Goal: Entertainment & Leisure: Consume media (video, audio)

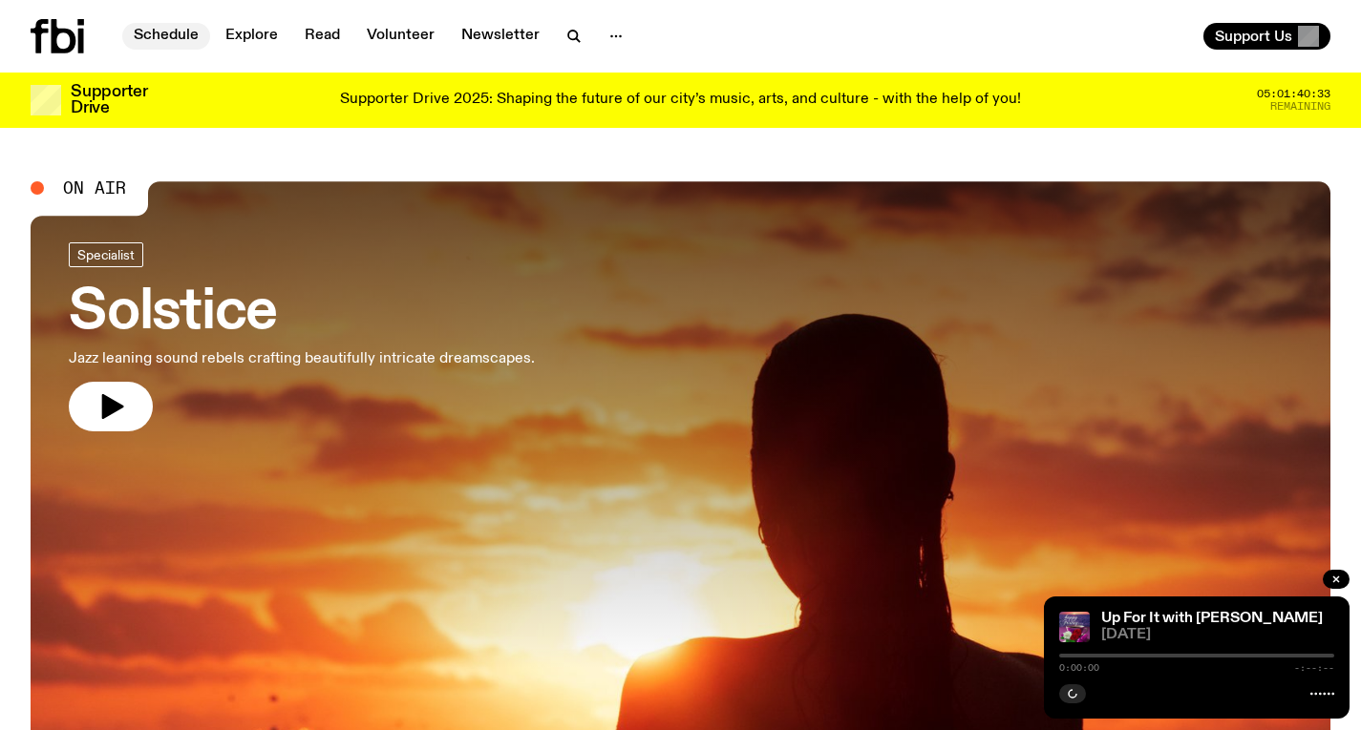
click at [149, 31] on link "Schedule" at bounding box center [166, 36] width 88 height 27
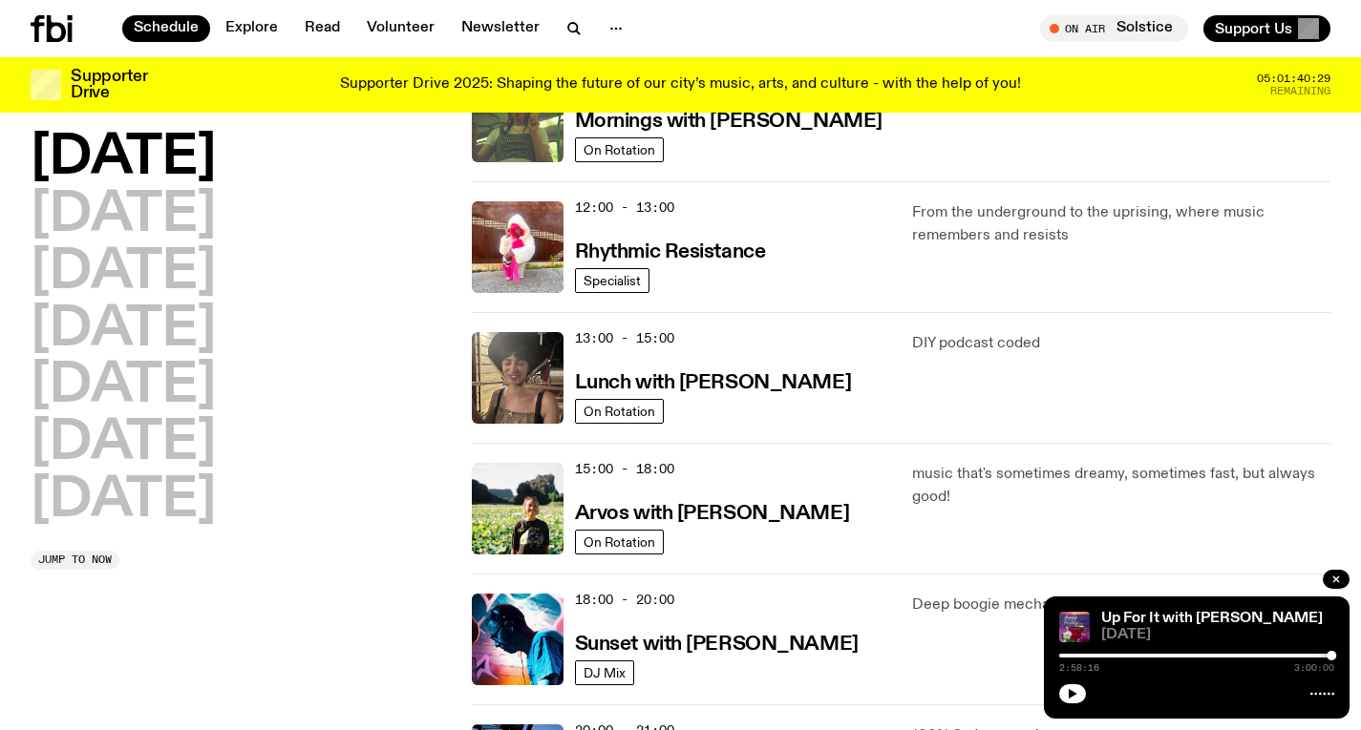
scroll to position [606, 0]
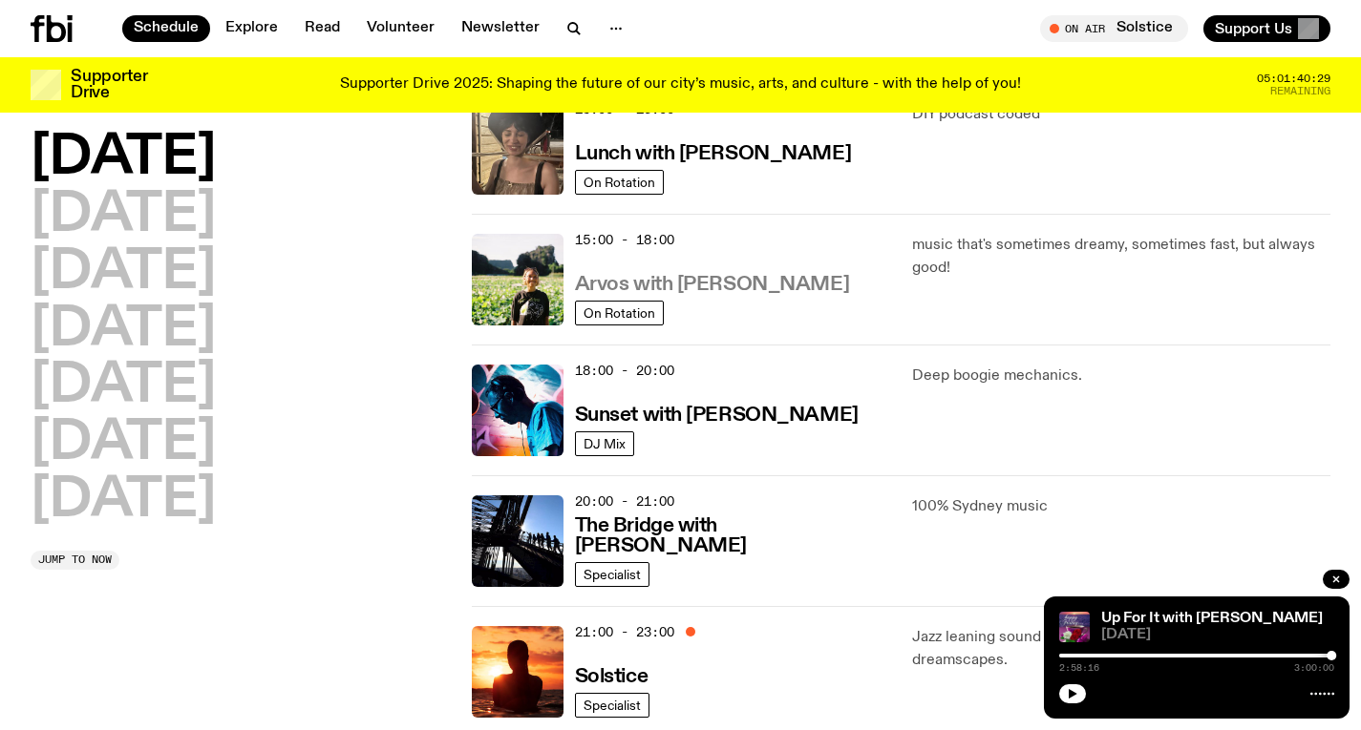
click at [661, 278] on h3 "Arvos with [PERSON_NAME]" at bounding box center [712, 285] width 274 height 20
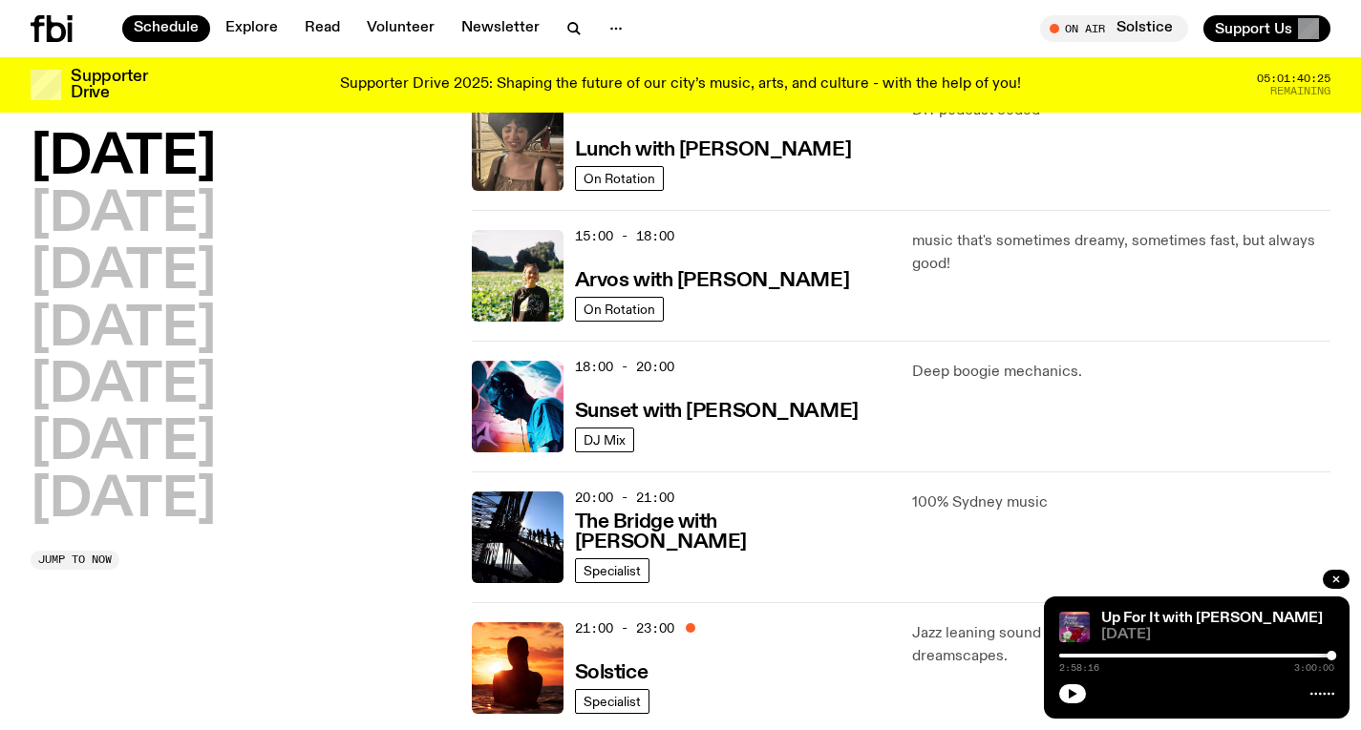
scroll to position [614, 0]
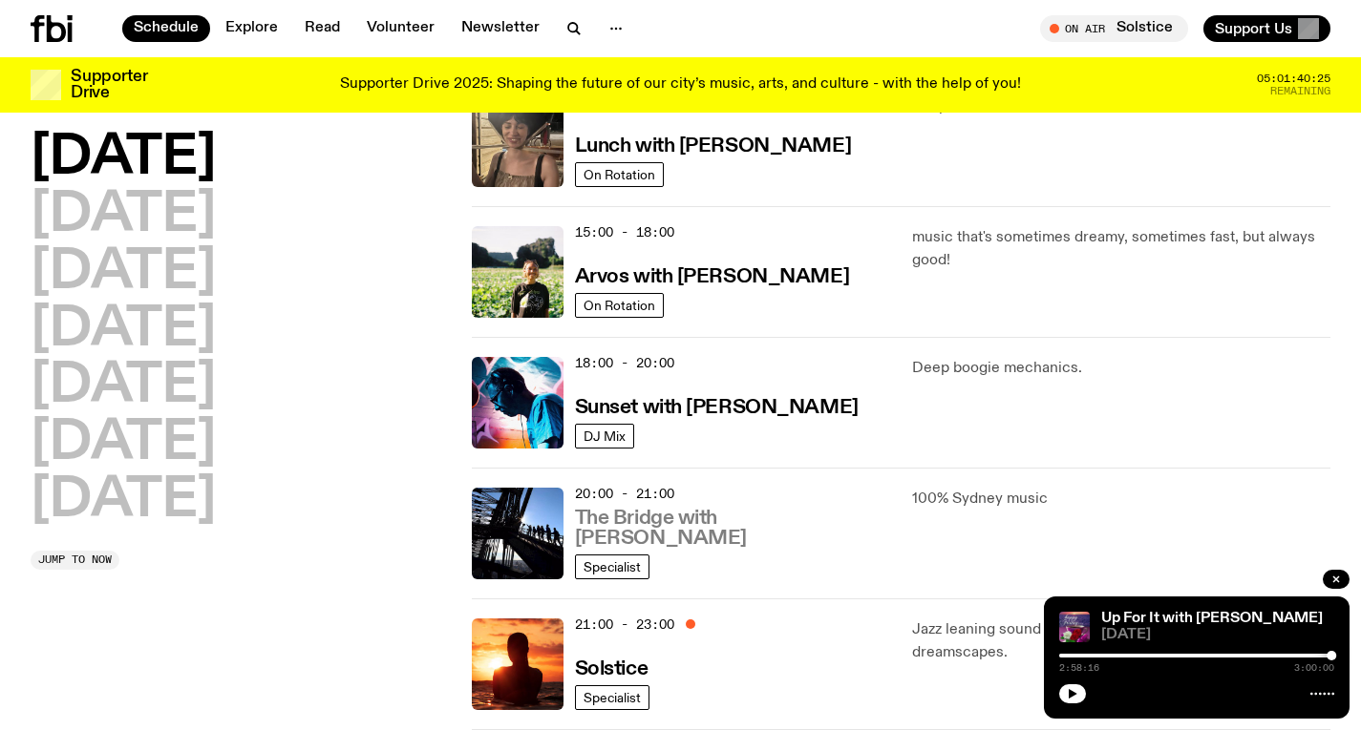
click at [730, 538] on h3 "The Bridge with [PERSON_NAME]" at bounding box center [732, 529] width 315 height 40
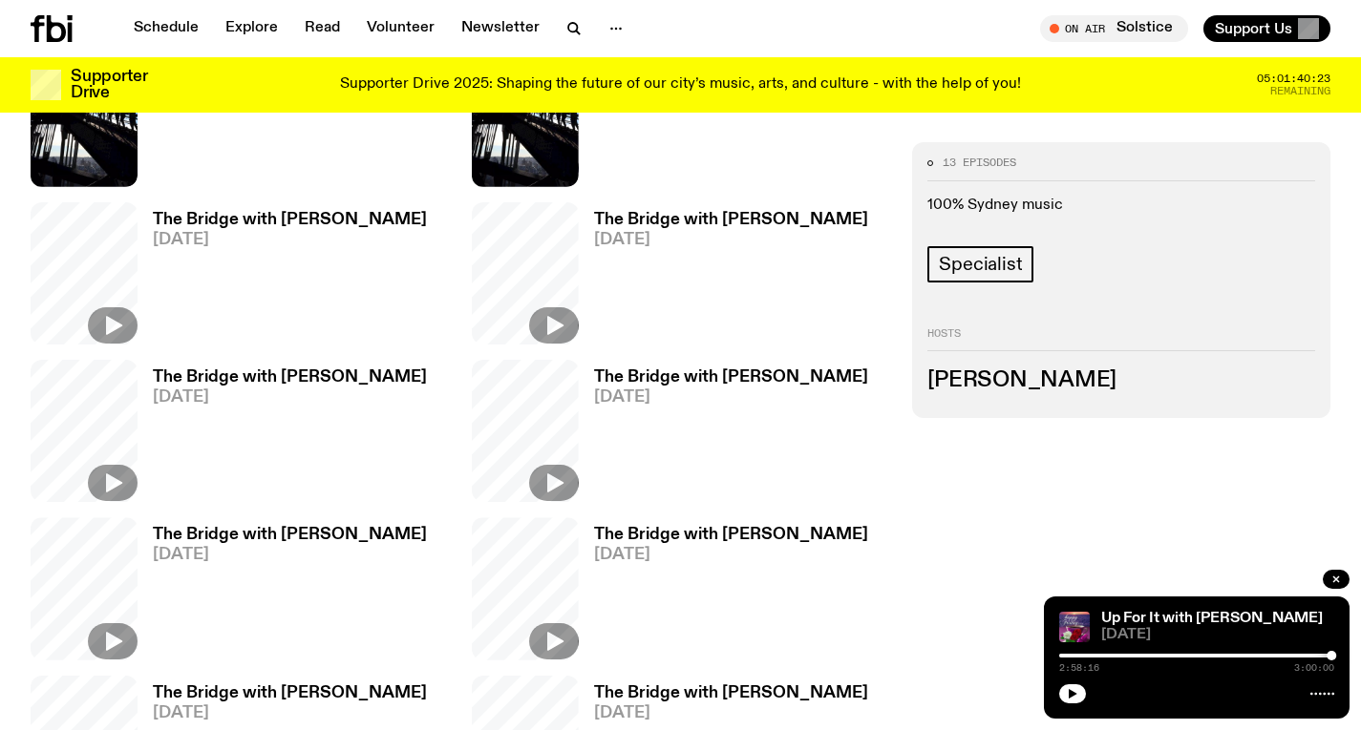
scroll to position [679, 0]
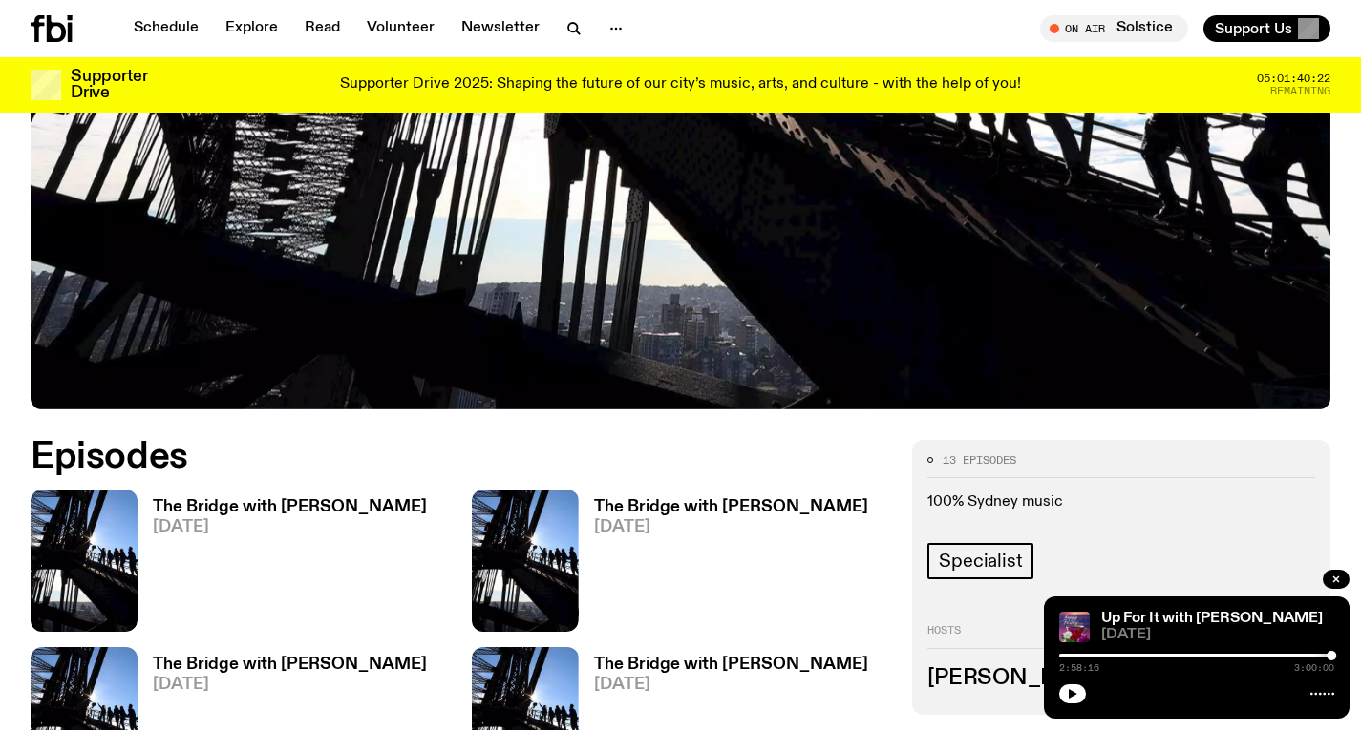
click at [335, 499] on h3 "The Bridge with [PERSON_NAME]" at bounding box center [290, 507] width 274 height 16
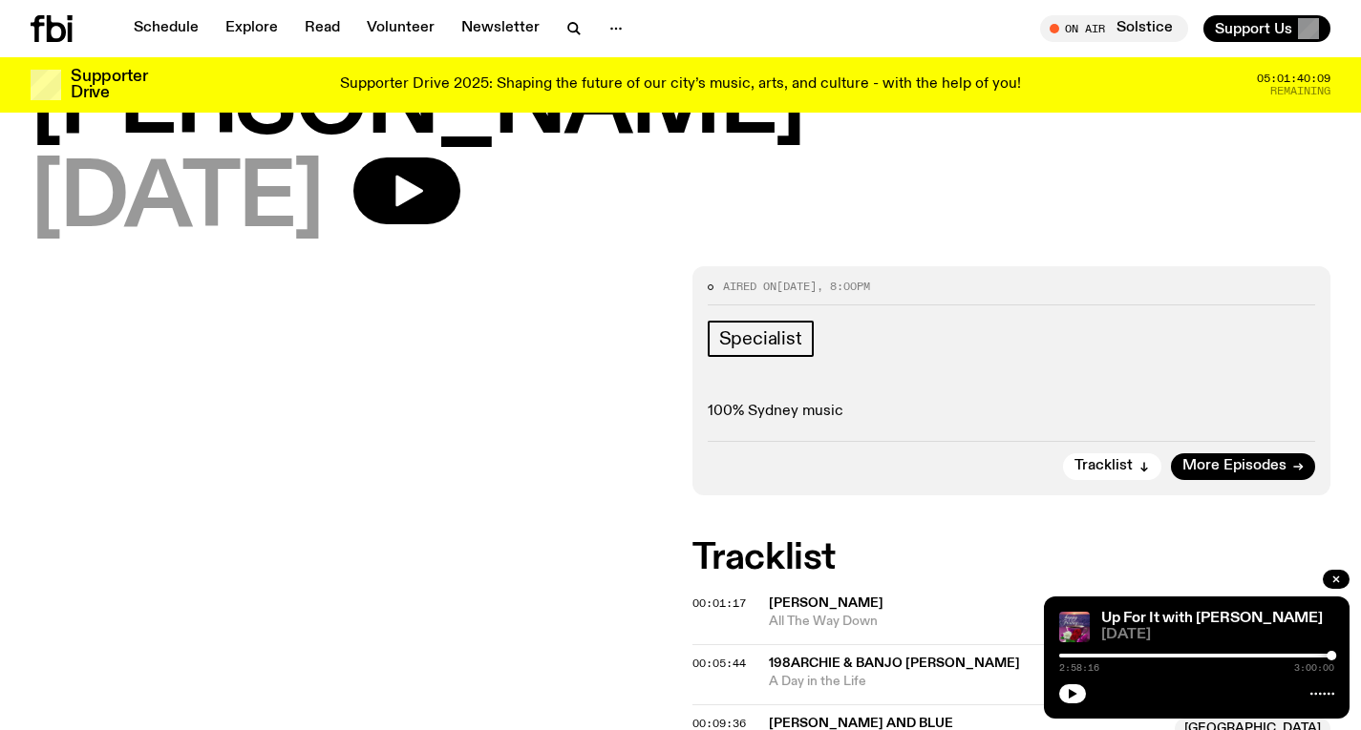
scroll to position [99, 0]
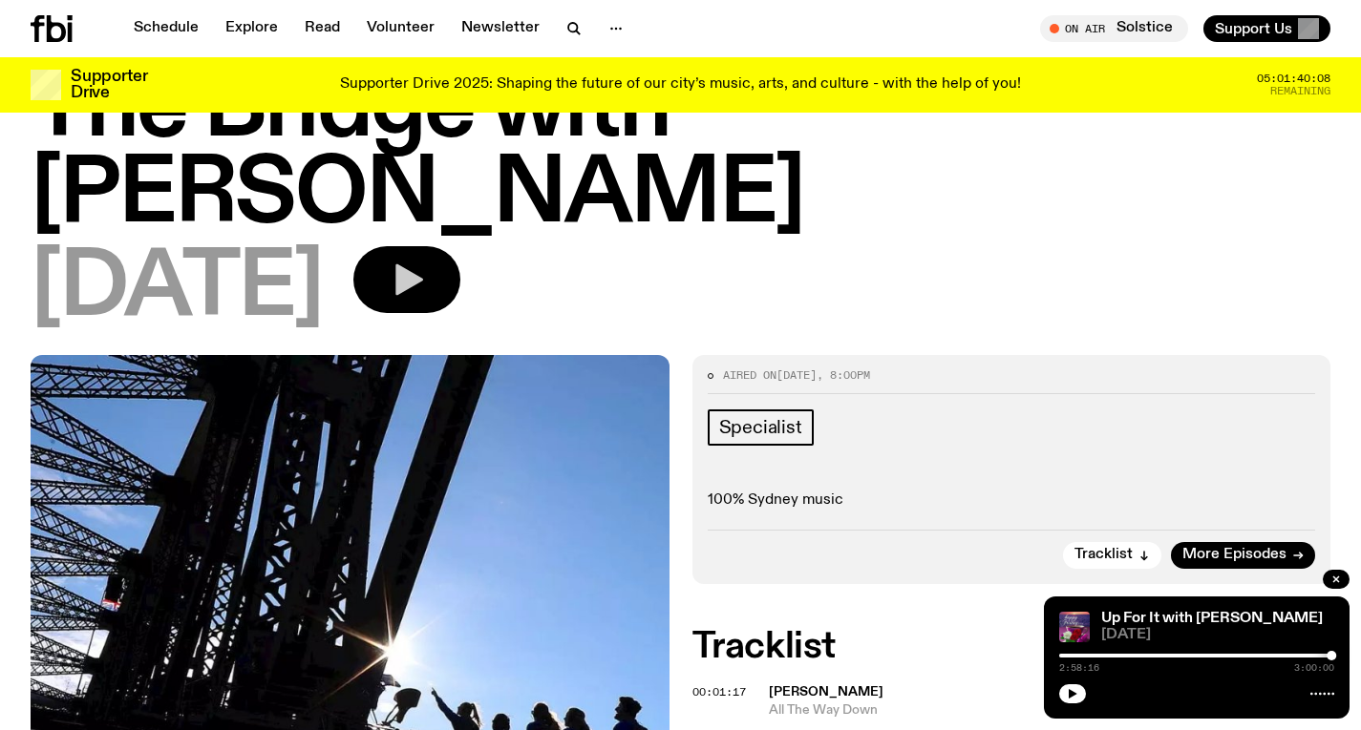
click at [426, 261] on icon "button" at bounding box center [407, 280] width 38 height 38
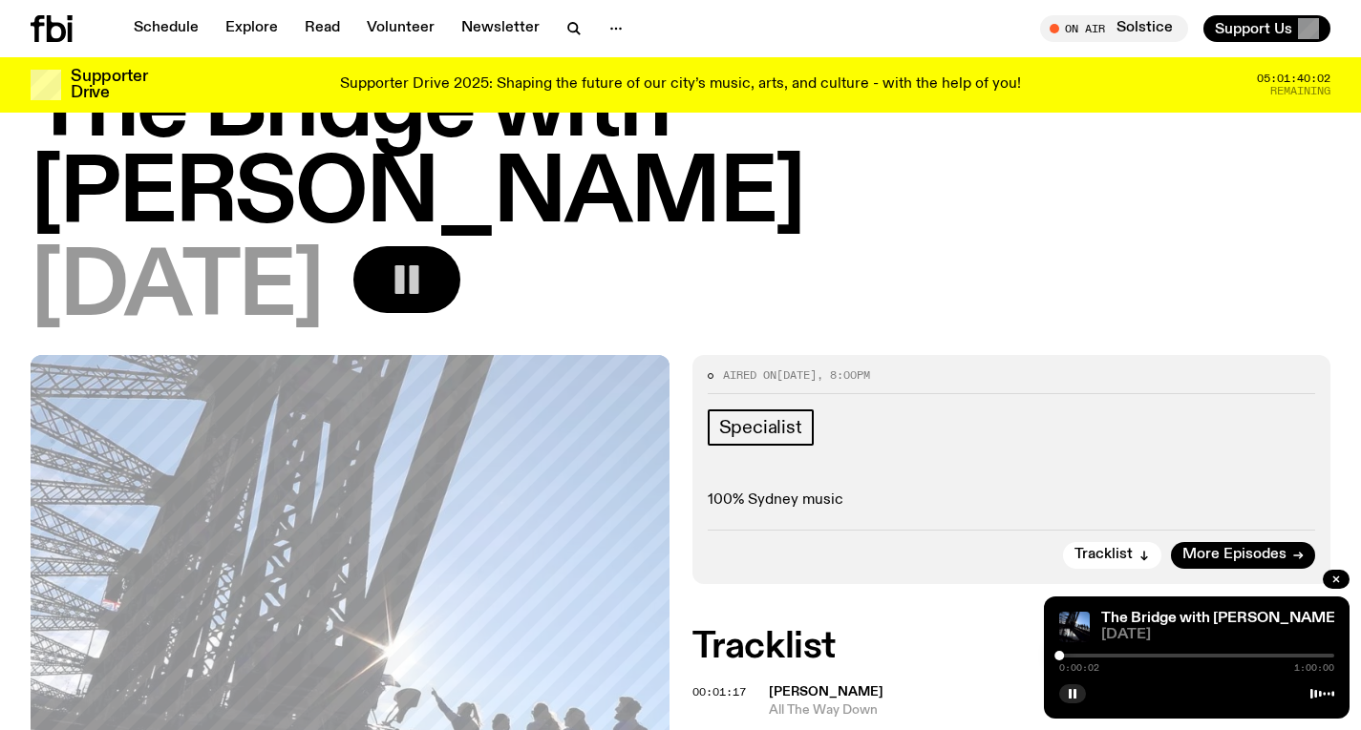
click at [1061, 655] on div at bounding box center [1059, 656] width 10 height 10
click at [1065, 653] on div at bounding box center [1061, 656] width 10 height 10
click at [1063, 654] on div at bounding box center [1065, 656] width 10 height 10
click at [1062, 654] on div at bounding box center [1063, 656] width 10 height 10
click at [1069, 655] on div at bounding box center [1196, 656] width 275 height 4
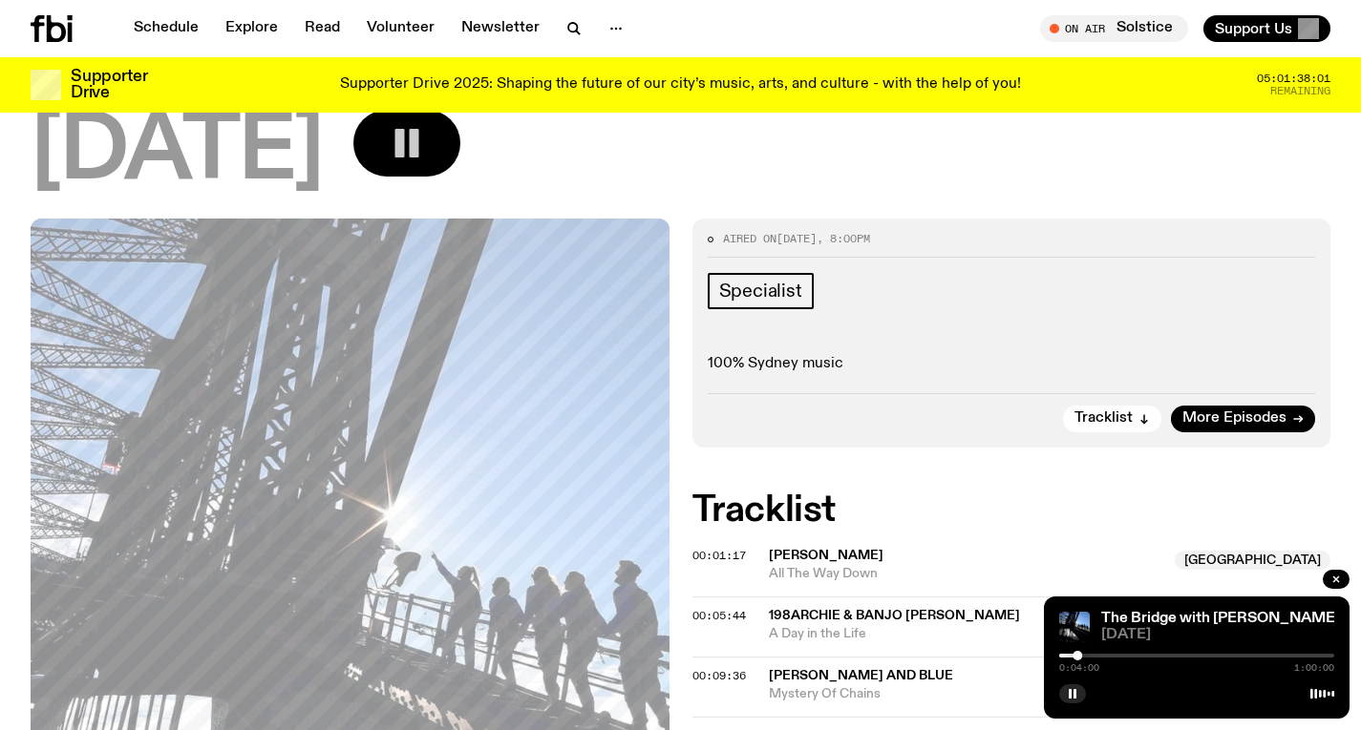
scroll to position [247, 0]
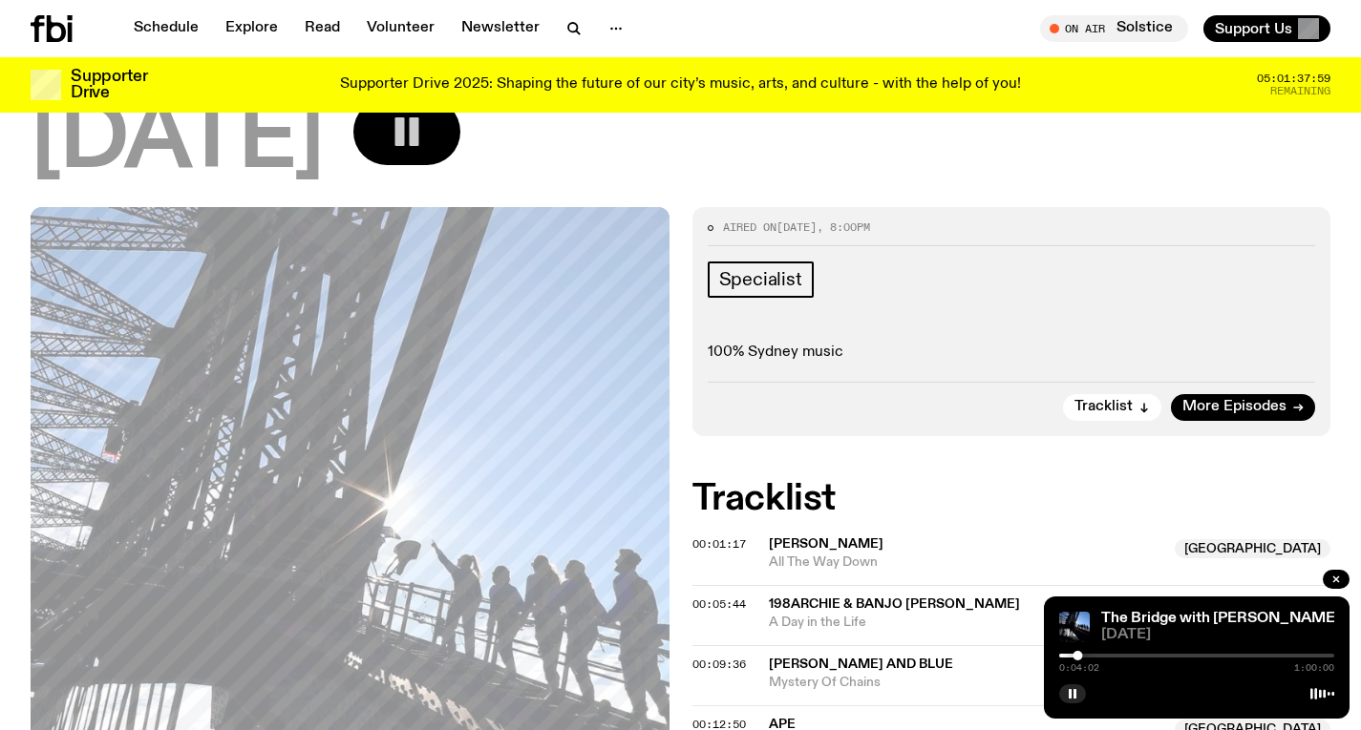
click at [1077, 653] on div at bounding box center [1077, 656] width 10 height 10
click at [1079, 653] on div at bounding box center [1077, 656] width 10 height 10
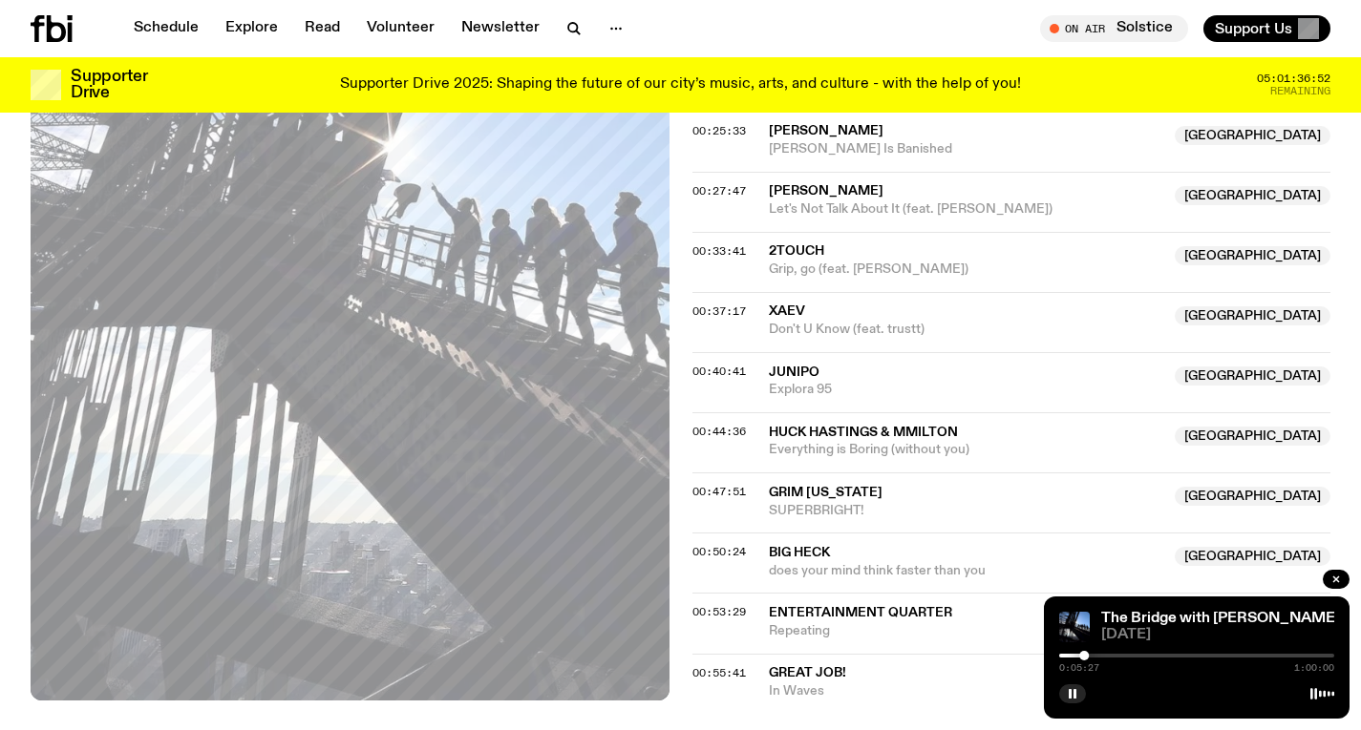
scroll to position [1111, 0]
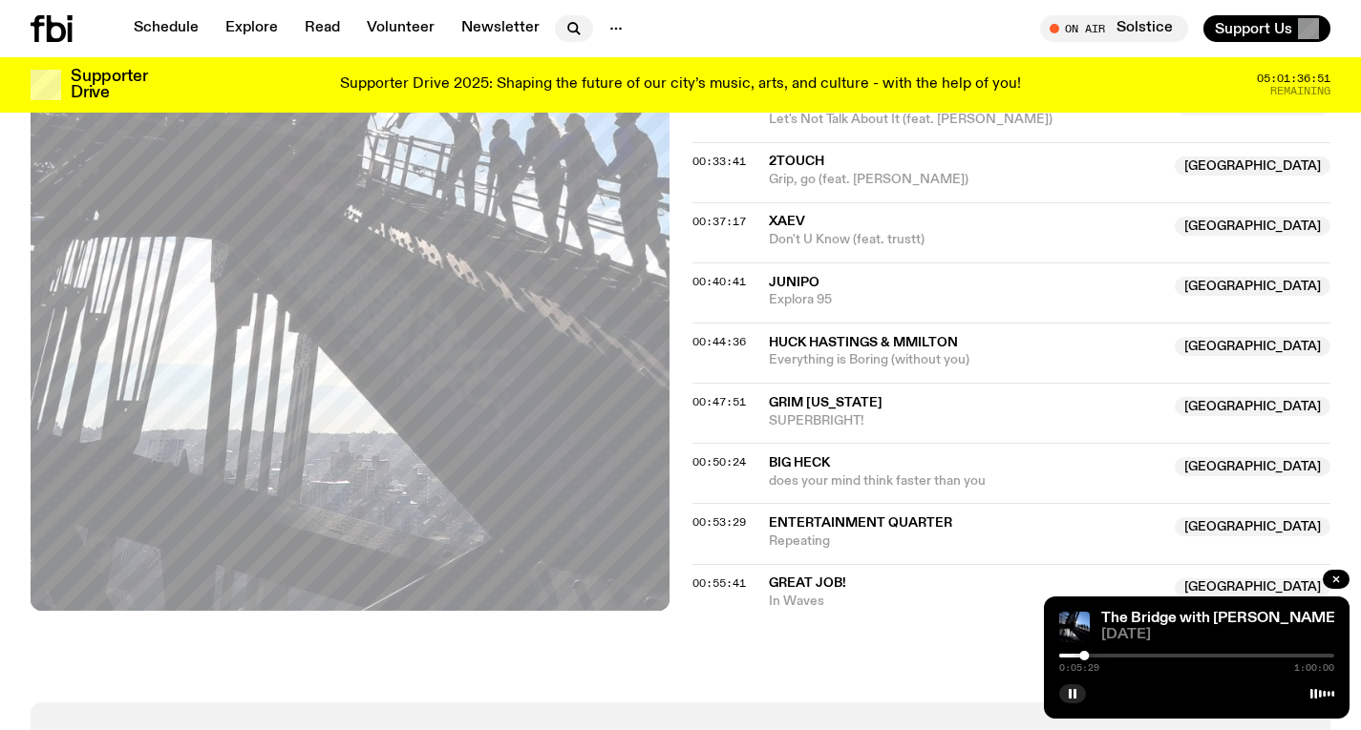
click at [570, 26] on icon "button" at bounding box center [573, 28] width 23 height 23
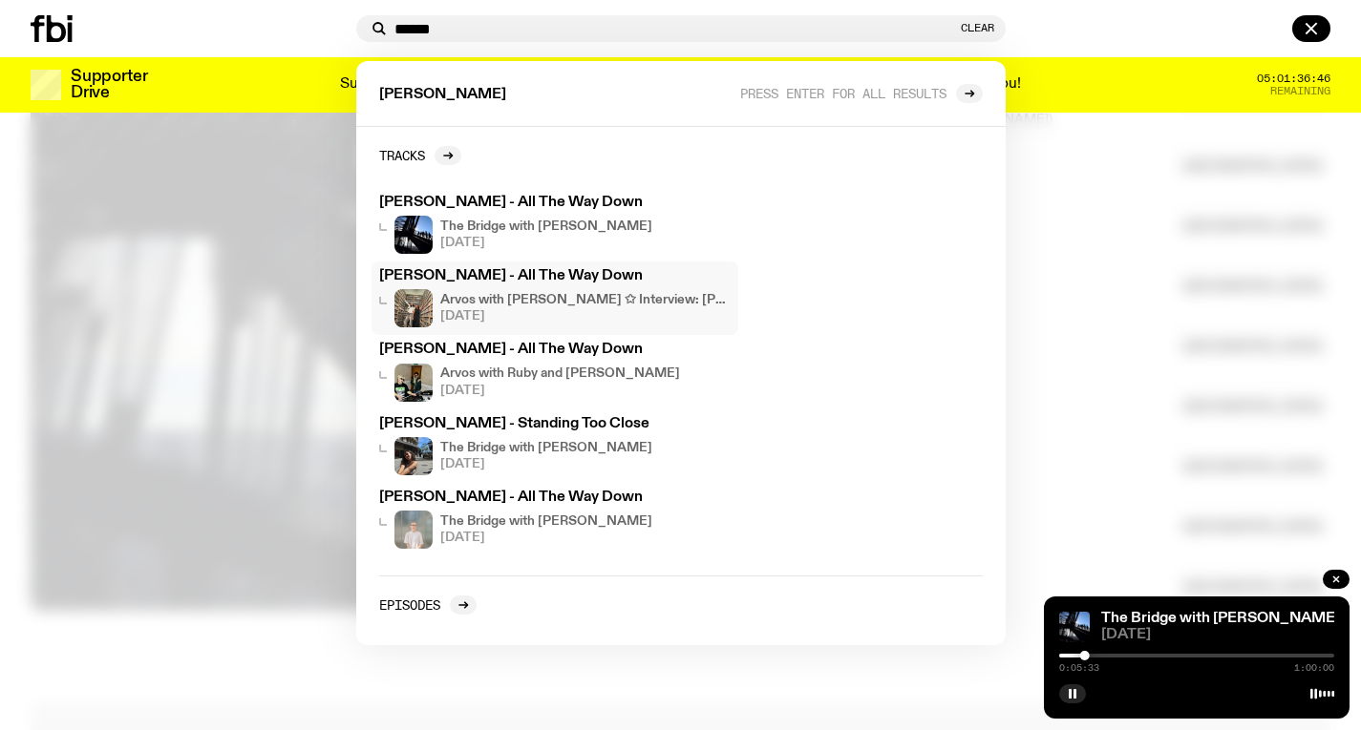
type input "******"
click at [609, 294] on h4 "Arvos with [PERSON_NAME] ✩ Interview: [PERSON_NAME]" at bounding box center [585, 300] width 290 height 12
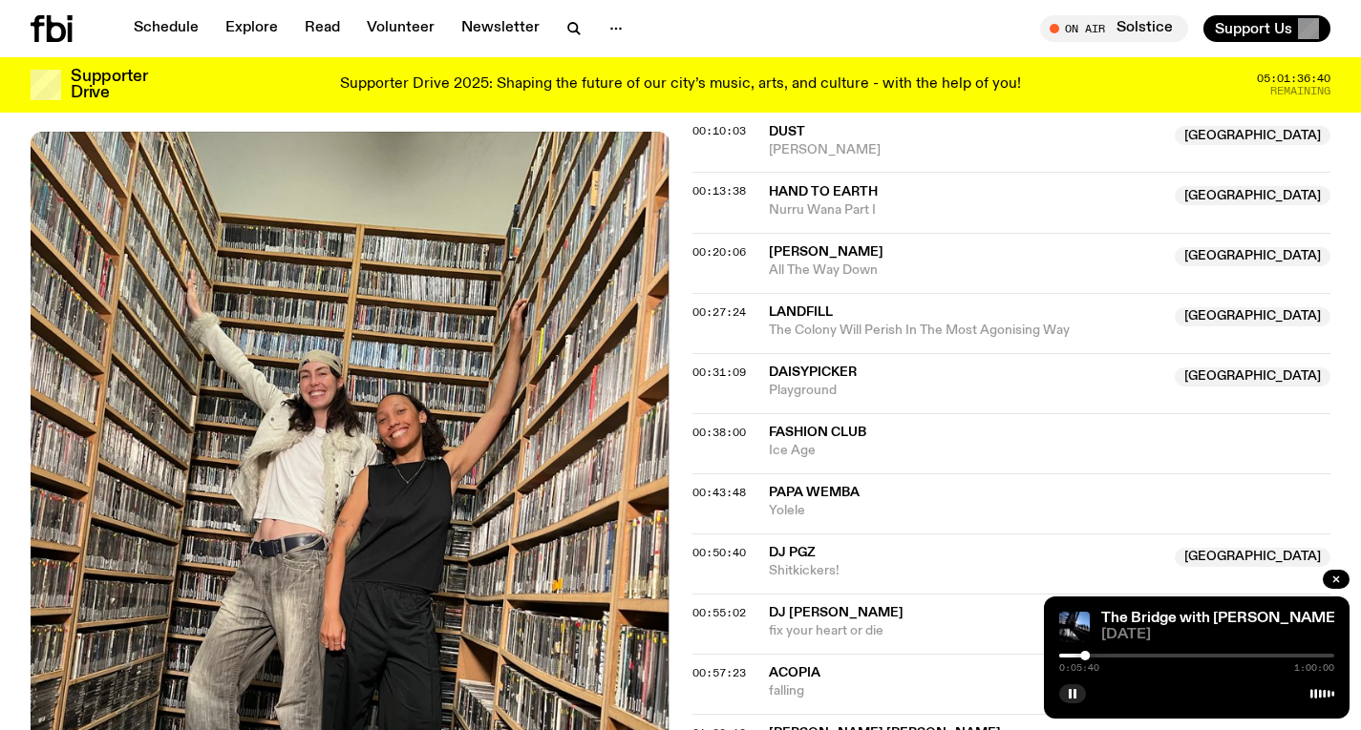
scroll to position [848, 0]
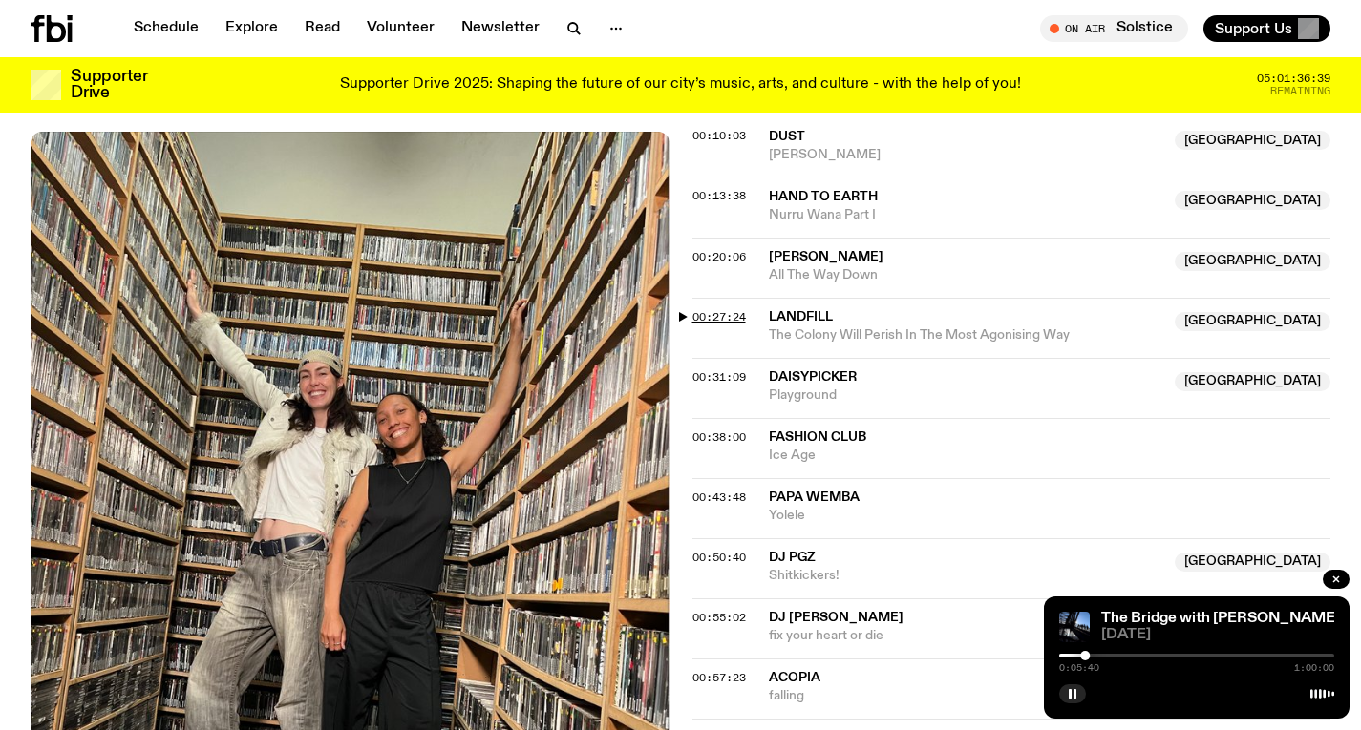
click at [728, 309] on span "00:27:24" at bounding box center [718, 316] width 53 height 15
click at [1104, 659] on div at bounding box center [1101, 656] width 10 height 10
click at [1098, 652] on div "0:29:22 3:00:00" at bounding box center [1196, 661] width 275 height 23
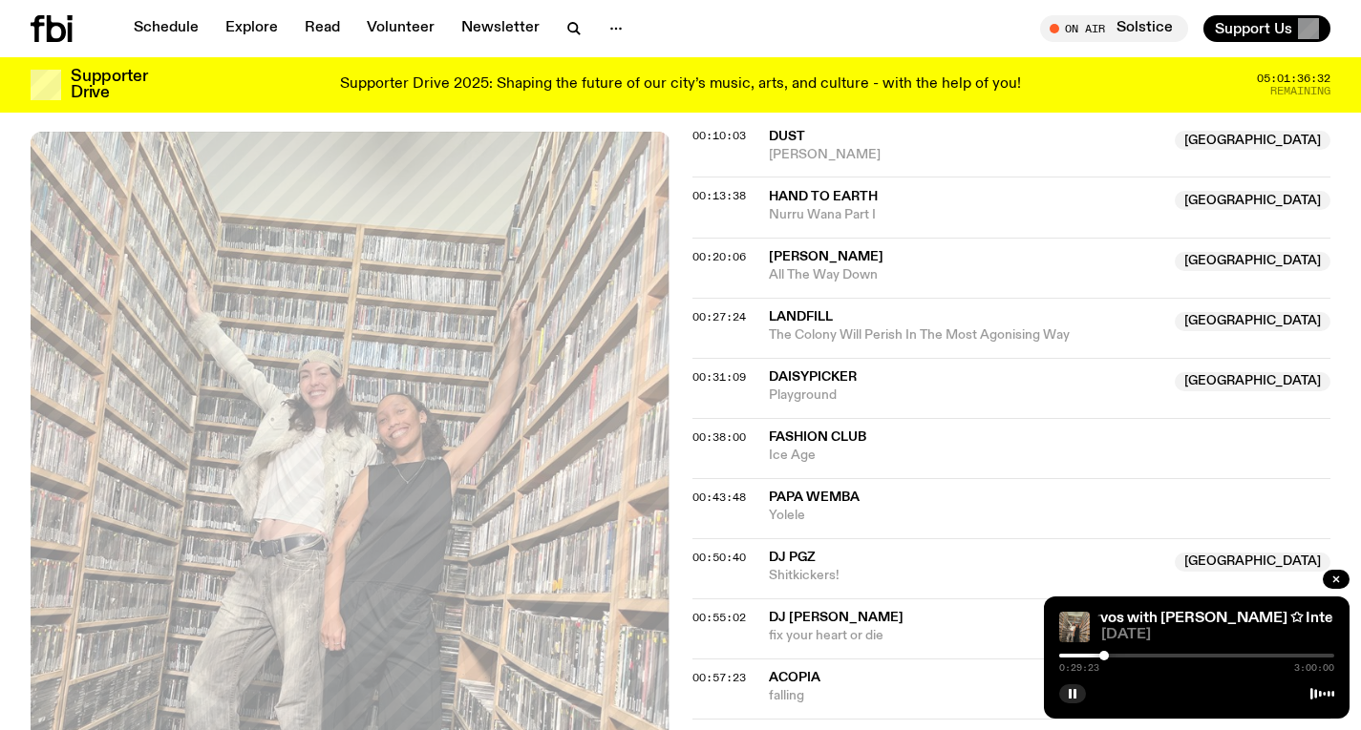
click at [1096, 654] on div at bounding box center [966, 656] width 275 height 4
click at [1094, 654] on div at bounding box center [1096, 656] width 10 height 10
